Goal: Task Accomplishment & Management: Manage account settings

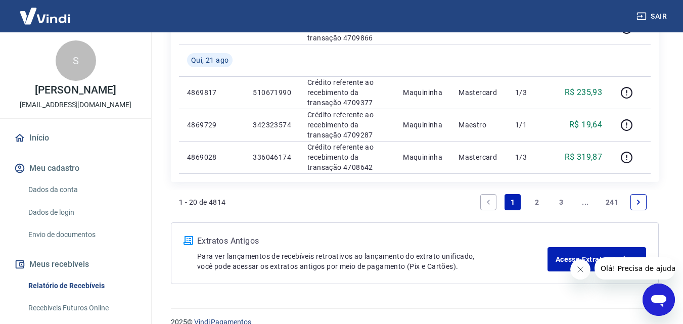
scroll to position [793, 0]
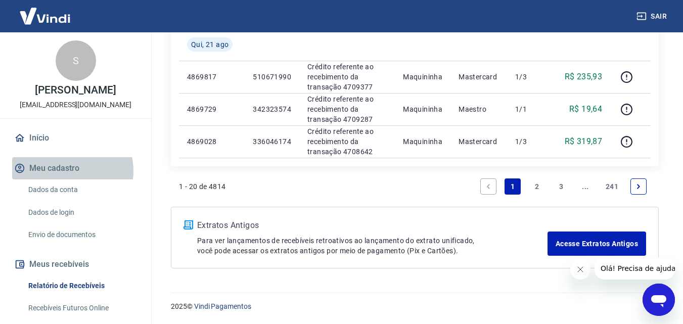
click at [70, 171] on button "Meu cadastro" at bounding box center [75, 168] width 127 height 22
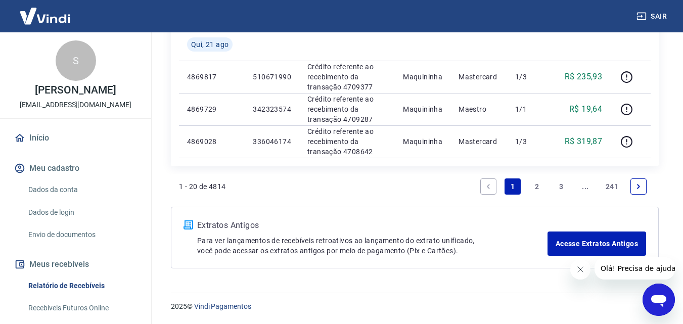
click at [58, 164] on button "Meu cadastro" at bounding box center [75, 168] width 127 height 22
click at [59, 193] on link "Dados da conta" at bounding box center [81, 189] width 115 height 21
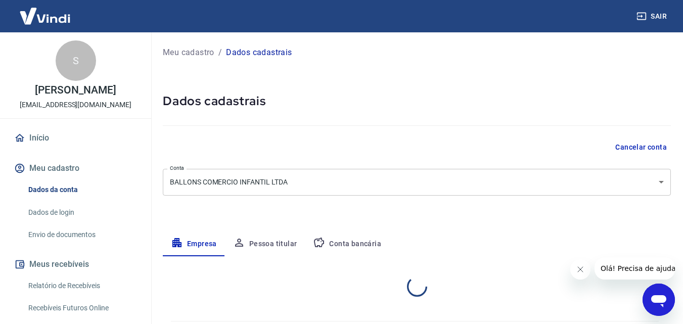
select select "PE"
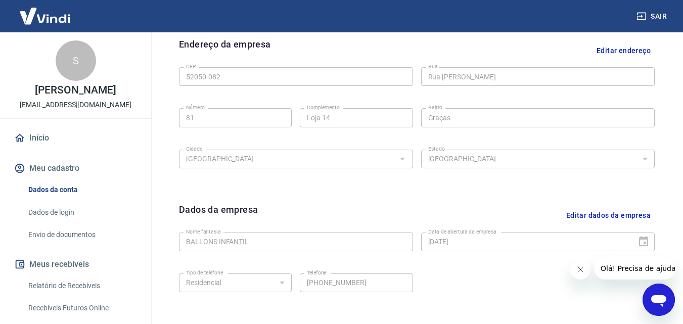
scroll to position [405, 0]
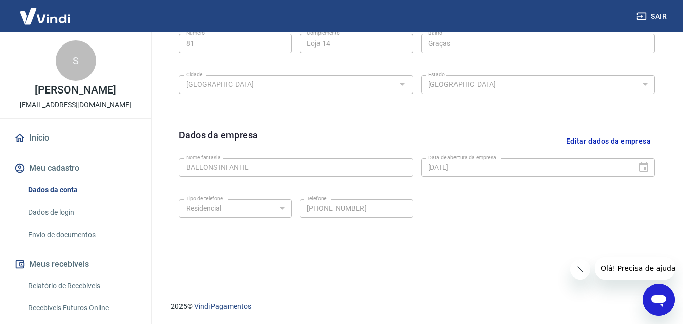
click at [68, 214] on link "Dados de login" at bounding box center [81, 212] width 115 height 21
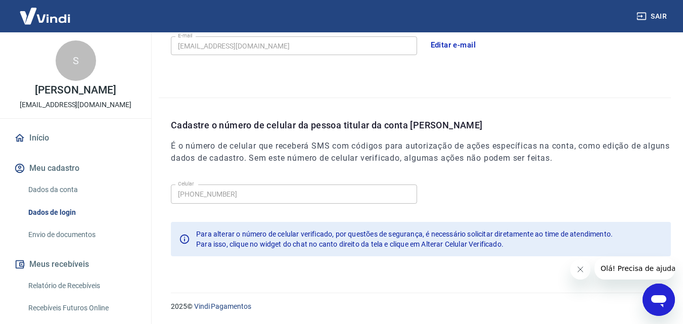
scroll to position [323, 0]
click at [92, 228] on link "Envio de documentos" at bounding box center [81, 234] width 115 height 21
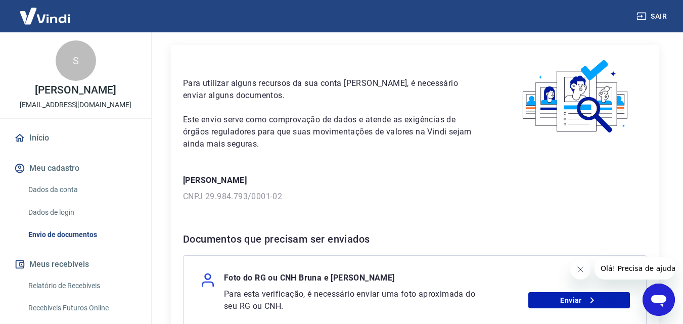
scroll to position [51, 0]
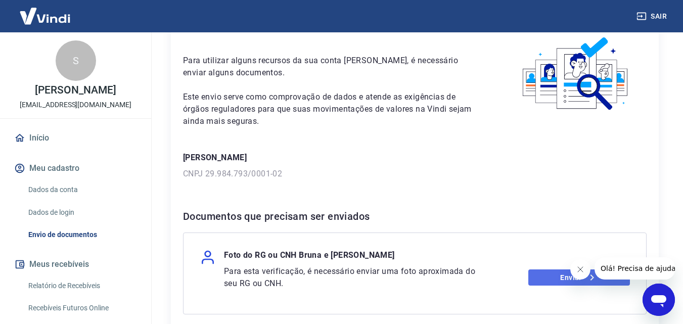
click at [547, 282] on link "Enviar" at bounding box center [579, 277] width 102 height 16
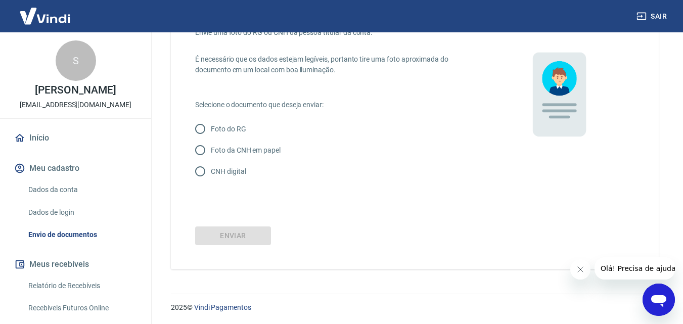
scroll to position [69, 0]
click at [203, 174] on input "CNH digital" at bounding box center [200, 170] width 21 height 21
radio input "true"
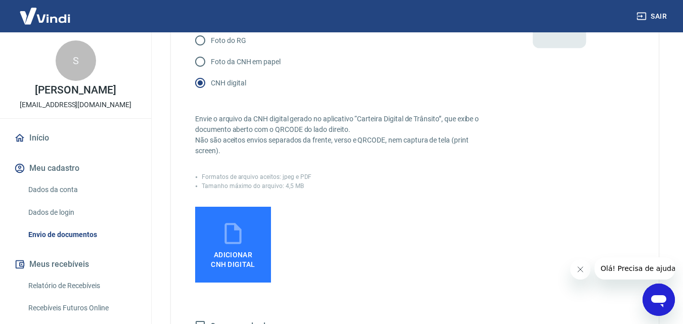
scroll to position [170, 0]
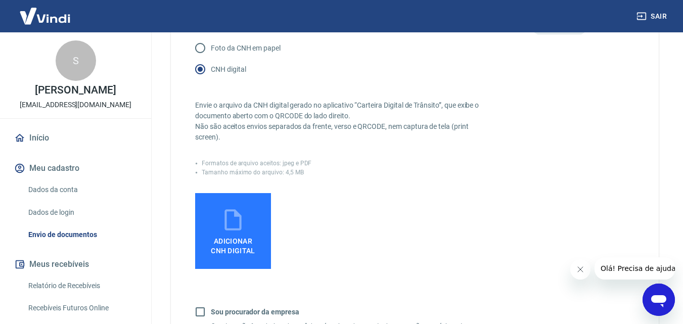
click at [242, 233] on span "Adicionar CNH Digital" at bounding box center [233, 244] width 53 height 23
click at [0, 0] on input "Adicionar CNH Digital" at bounding box center [0, 0] width 0 height 0
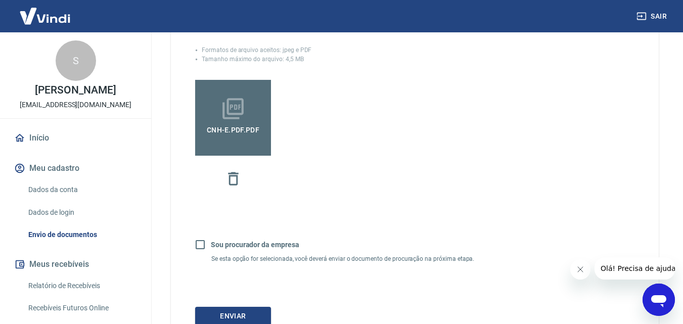
scroll to position [321, 0]
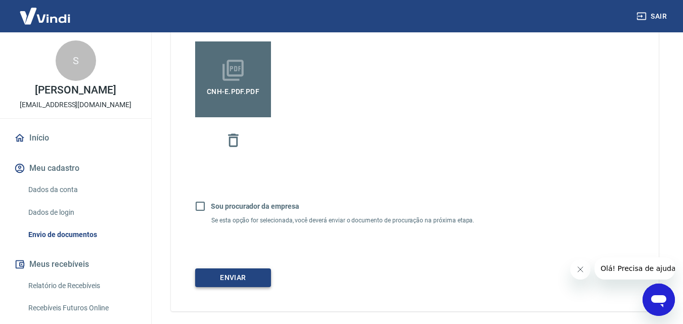
click at [247, 278] on button "Enviar" at bounding box center [233, 277] width 76 height 19
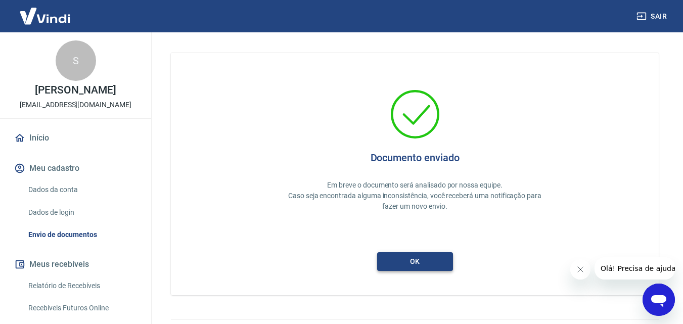
click at [424, 259] on button "ok" at bounding box center [415, 261] width 76 height 19
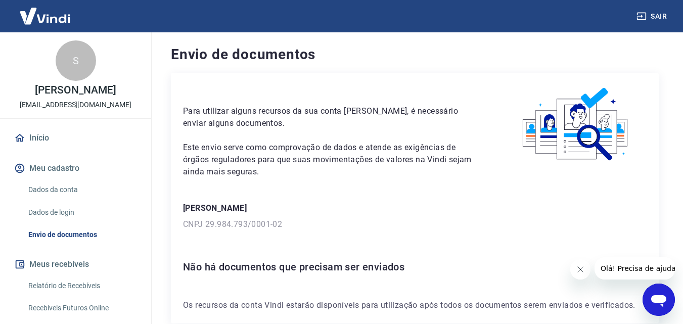
click at [38, 136] on link "Início" at bounding box center [75, 138] width 127 height 22
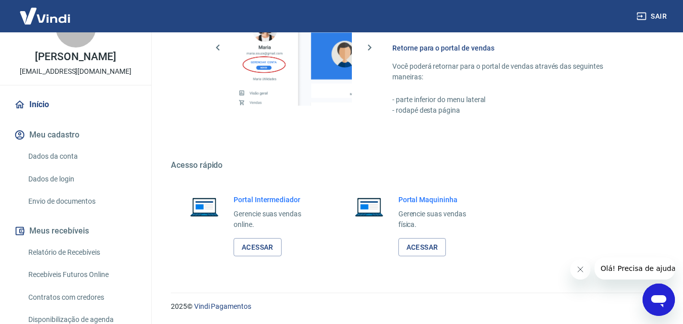
scroll to position [51, 0]
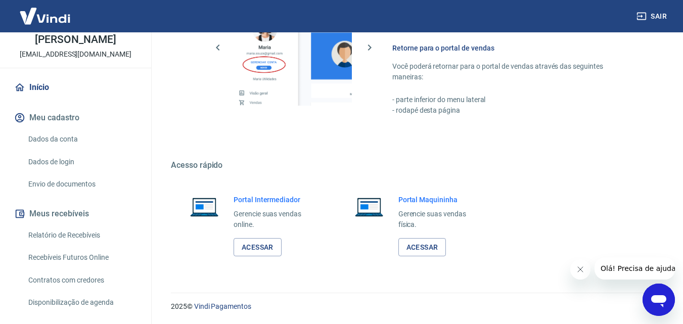
click at [86, 237] on link "Relatório de Recebíveis" at bounding box center [81, 235] width 115 height 21
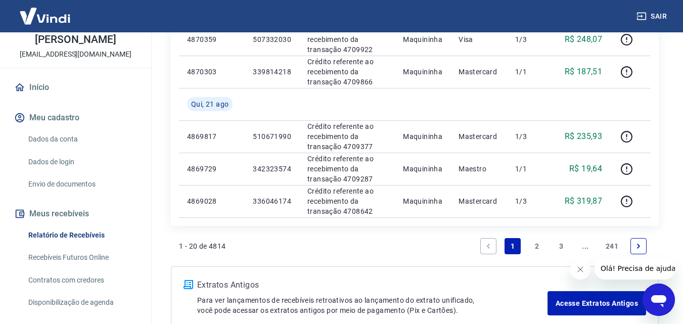
scroll to position [758, 0]
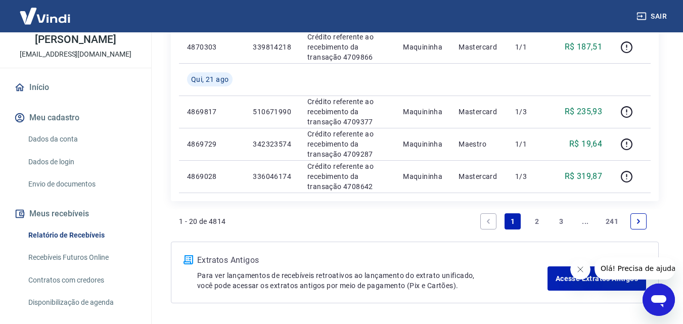
click at [533, 222] on link "2" at bounding box center [537, 221] width 16 height 16
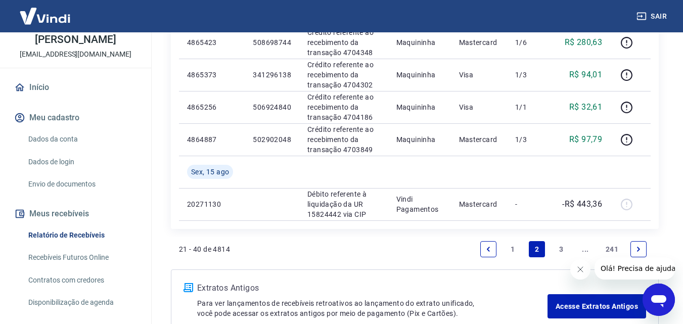
scroll to position [922, 0]
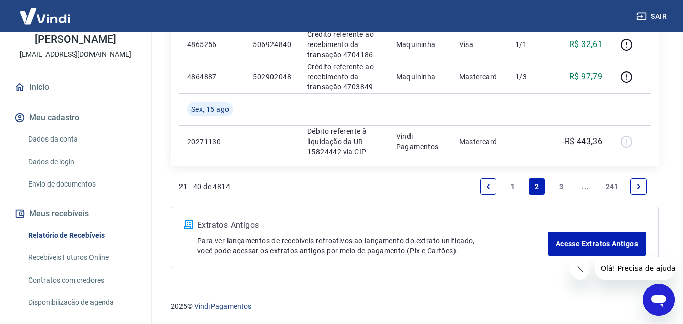
click at [510, 191] on link "1" at bounding box center [512, 186] width 16 height 16
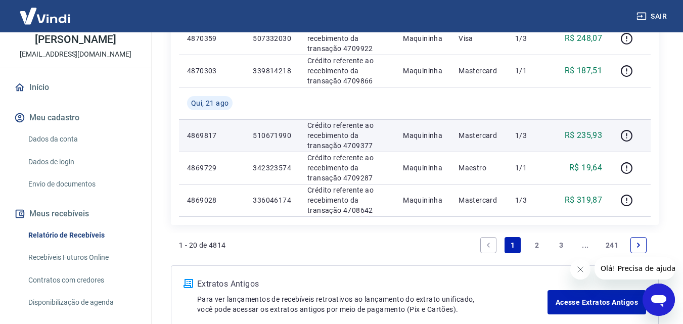
scroll to position [758, 0]
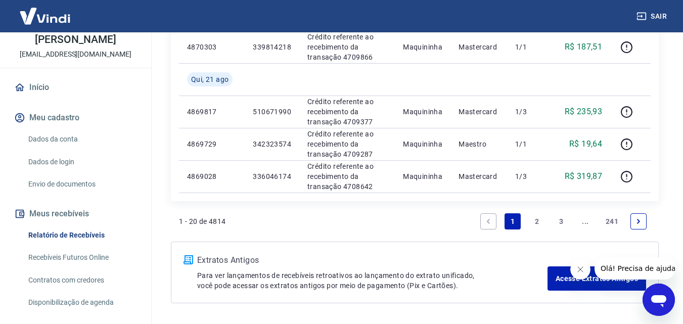
click at [637, 224] on icon "Next page" at bounding box center [638, 221] width 7 height 7
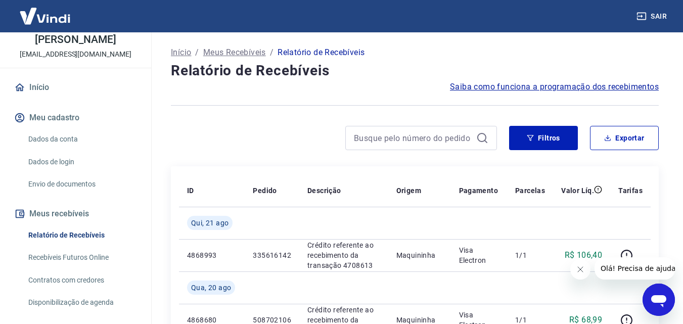
click at [530, 87] on span "Saiba como funciona a programação dos recebimentos" at bounding box center [554, 87] width 209 height 12
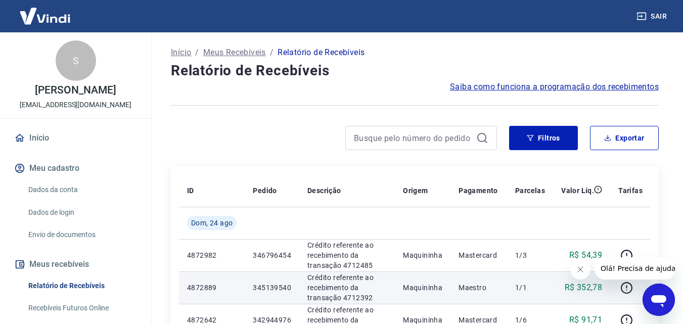
scroll to position [101, 0]
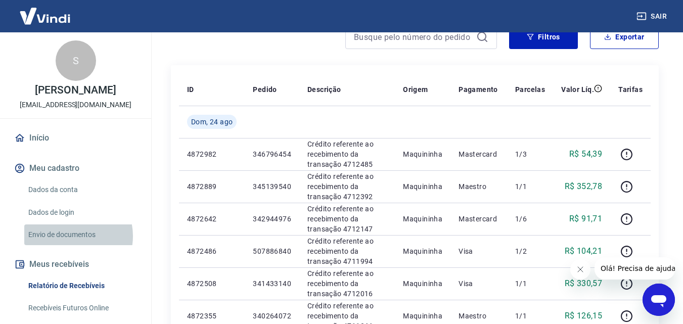
click at [70, 236] on link "Envio de documentos" at bounding box center [81, 234] width 115 height 21
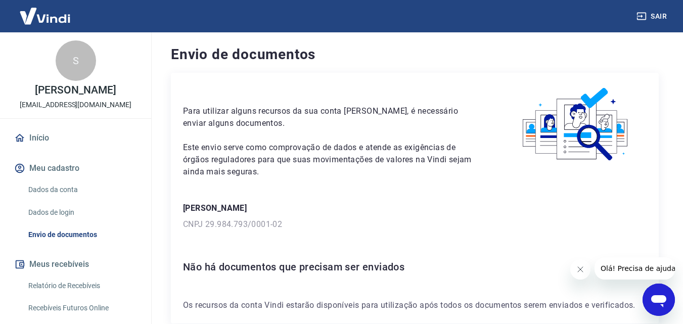
click at [58, 211] on link "Dados de login" at bounding box center [81, 212] width 115 height 21
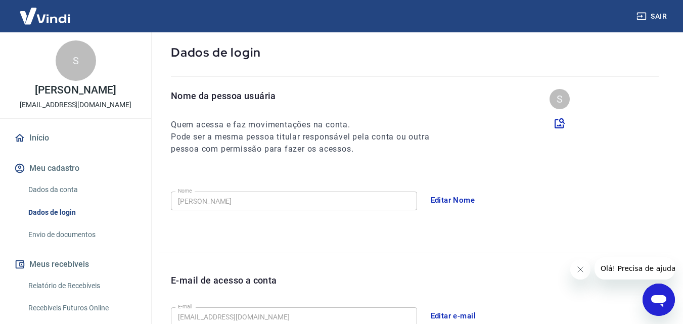
scroll to position [101, 0]
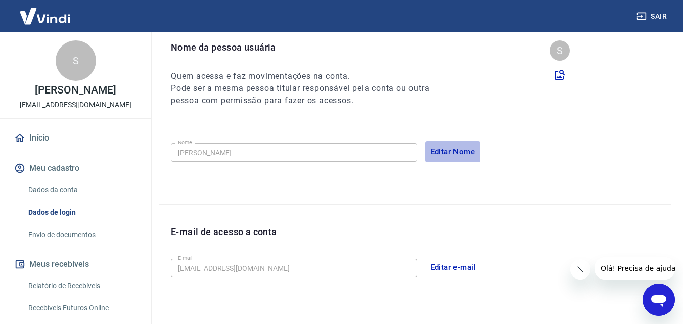
click at [458, 151] on button "Editar Nome" at bounding box center [453, 151] width 56 height 21
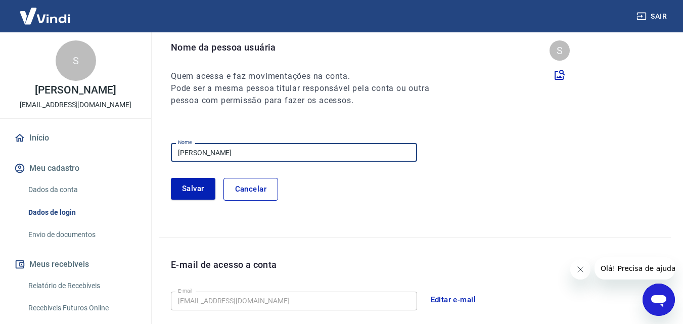
drag, startPoint x: 263, startPoint y: 153, endPoint x: 3, endPoint y: 108, distance: 264.2
click at [3, 108] on div "Sair S Sabina Soares da Silva cartao@ballons.com.br Início Meu cadastro Dados d…" at bounding box center [341, 61] width 683 height 324
type input "B"
type input "b"
type input "[PERSON_NAME]"
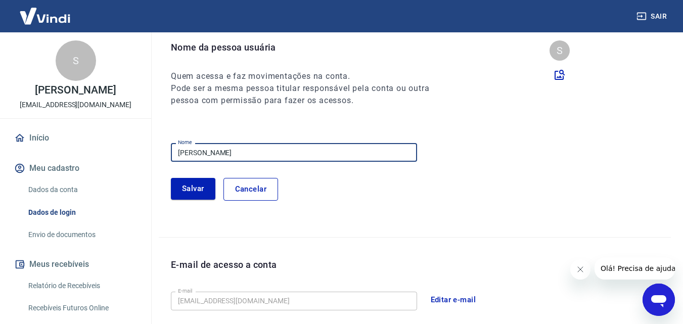
click at [192, 194] on button "Salvar" at bounding box center [193, 188] width 44 height 21
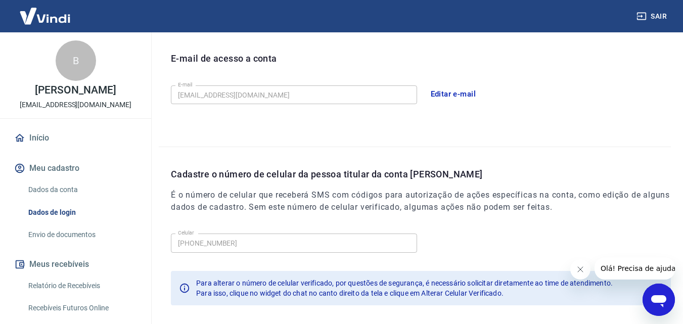
scroll to position [273, 0]
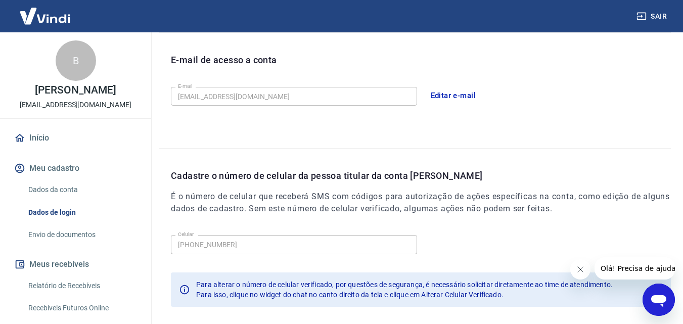
click at [46, 193] on link "Dados da conta" at bounding box center [81, 189] width 115 height 21
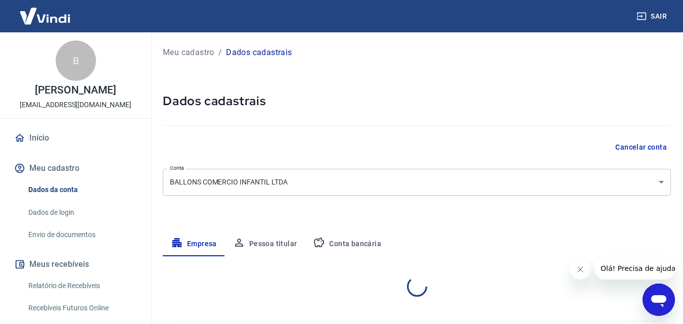
select select "PE"
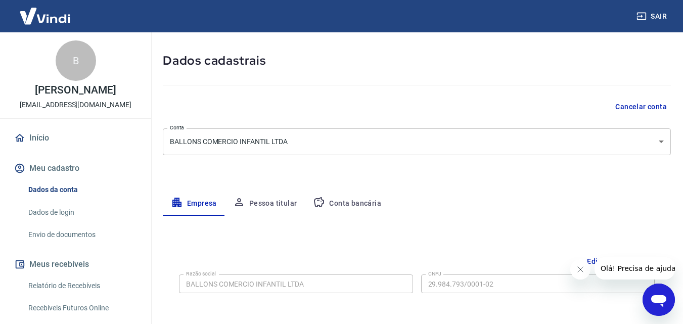
scroll to position [101, 0]
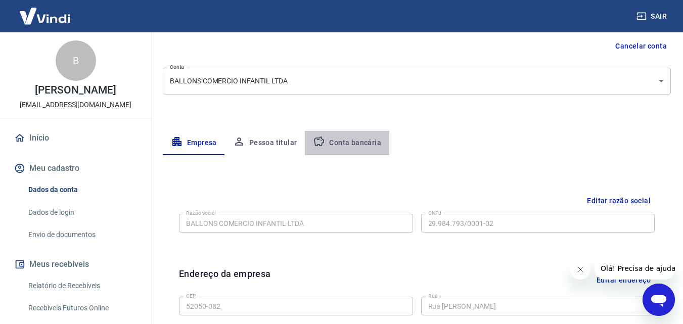
click at [363, 152] on button "Conta bancária" at bounding box center [347, 143] width 84 height 24
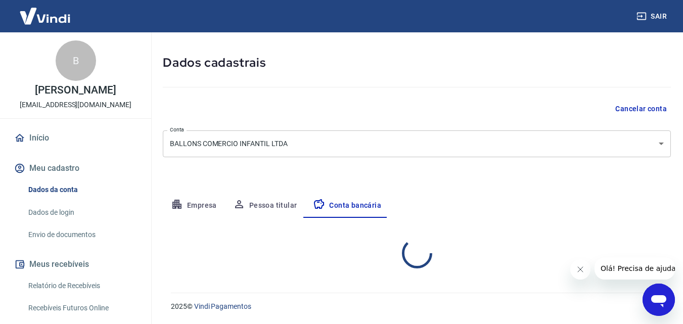
select select "1"
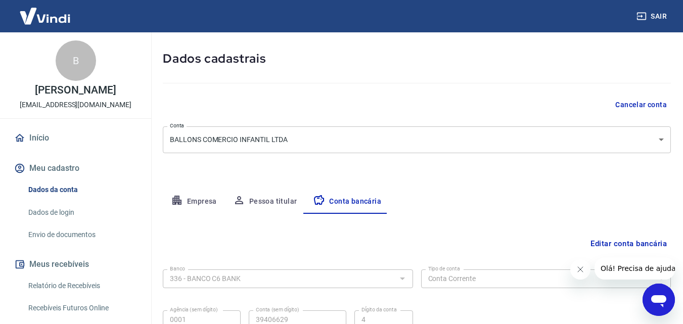
scroll to position [35, 0]
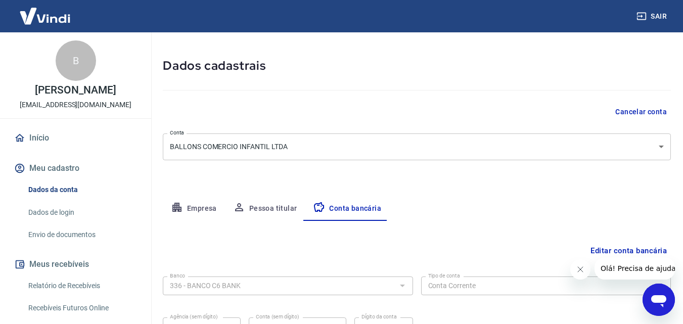
click at [272, 207] on button "Pessoa titular" at bounding box center [265, 209] width 80 height 24
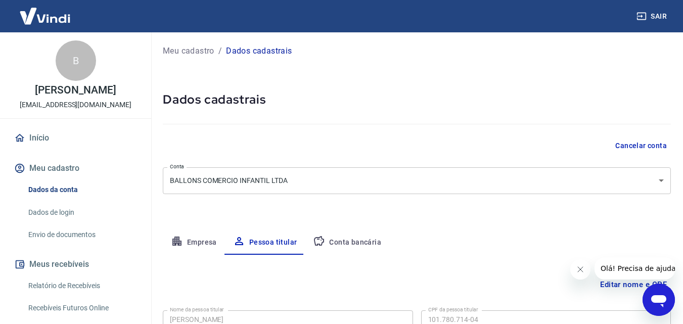
scroll to position [0, 0]
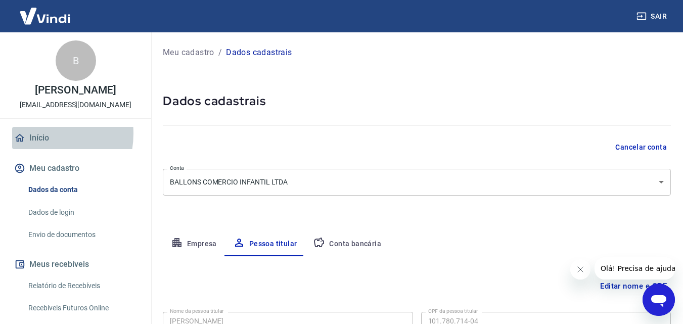
click at [37, 133] on link "Início" at bounding box center [75, 138] width 127 height 22
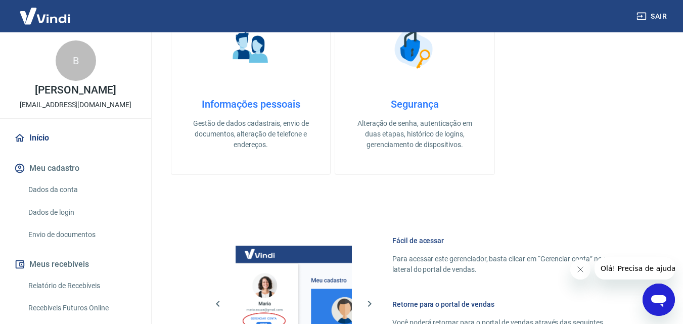
scroll to position [505, 0]
